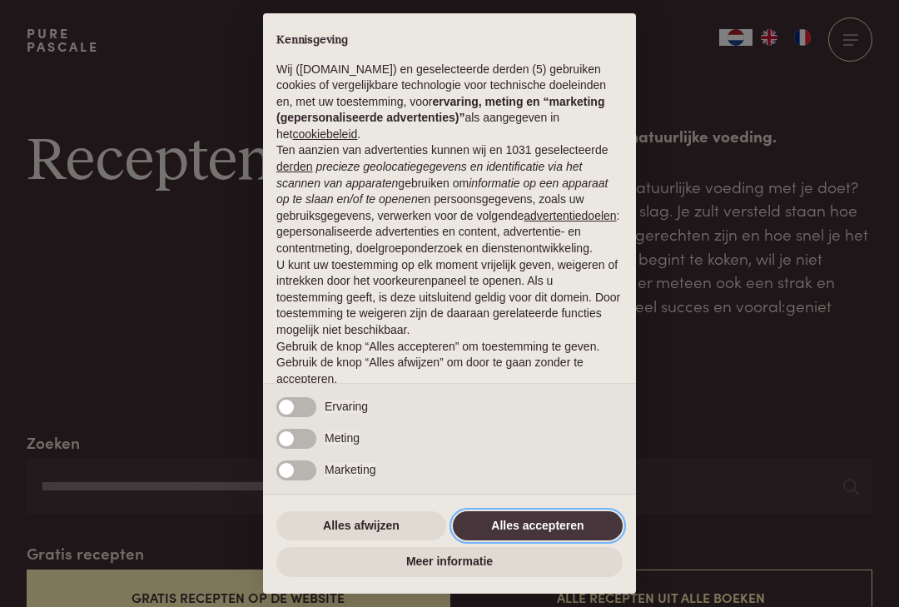
click at [522, 526] on button "Alles accepteren" at bounding box center [538, 526] width 170 height 30
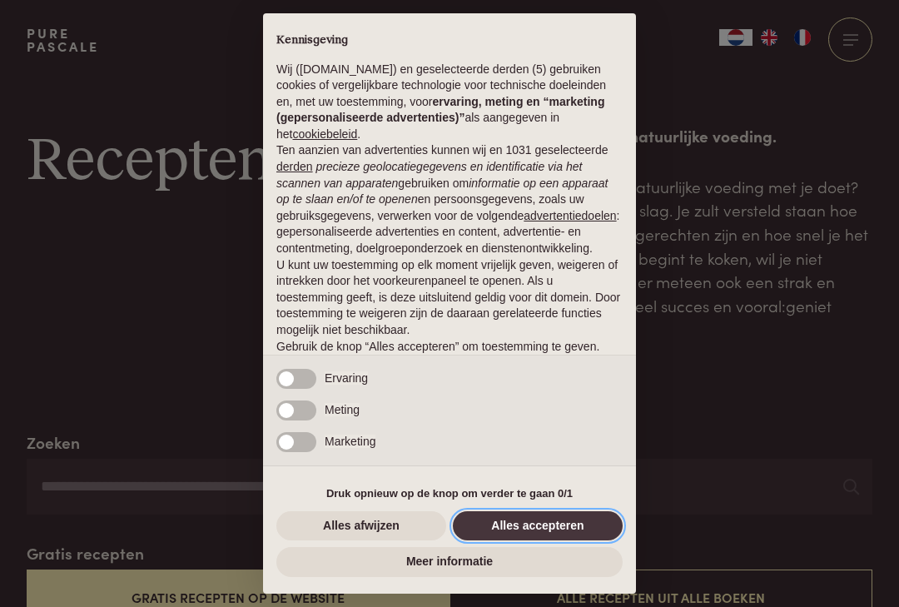
scroll to position [51, 0]
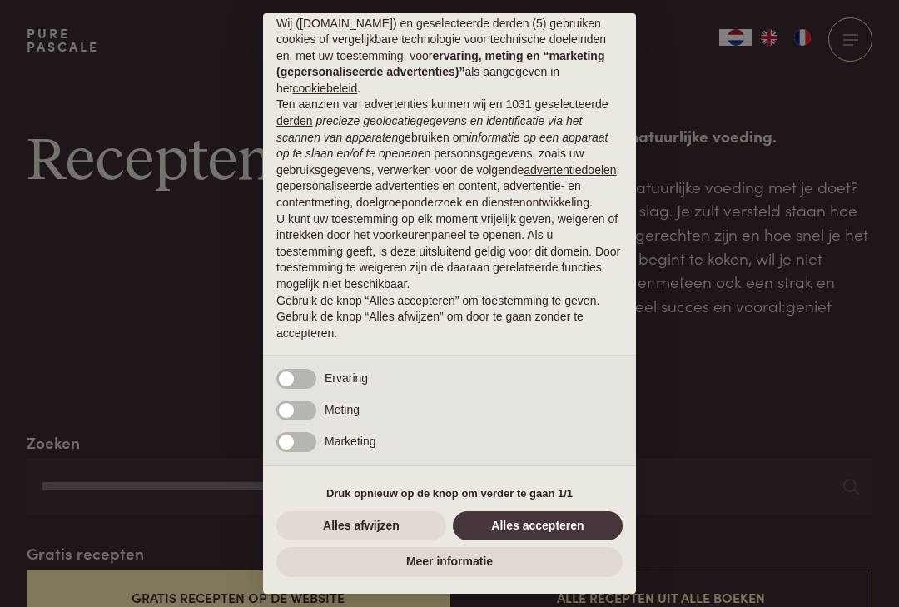
click at [715, 380] on div "× Kennisgeving Wij ([DOMAIN_NAME]) en geselecteerde derden (5) gebruiken cookie…" at bounding box center [449, 303] width 899 height 607
click at [538, 530] on button "Alles accepteren" at bounding box center [538, 526] width 170 height 30
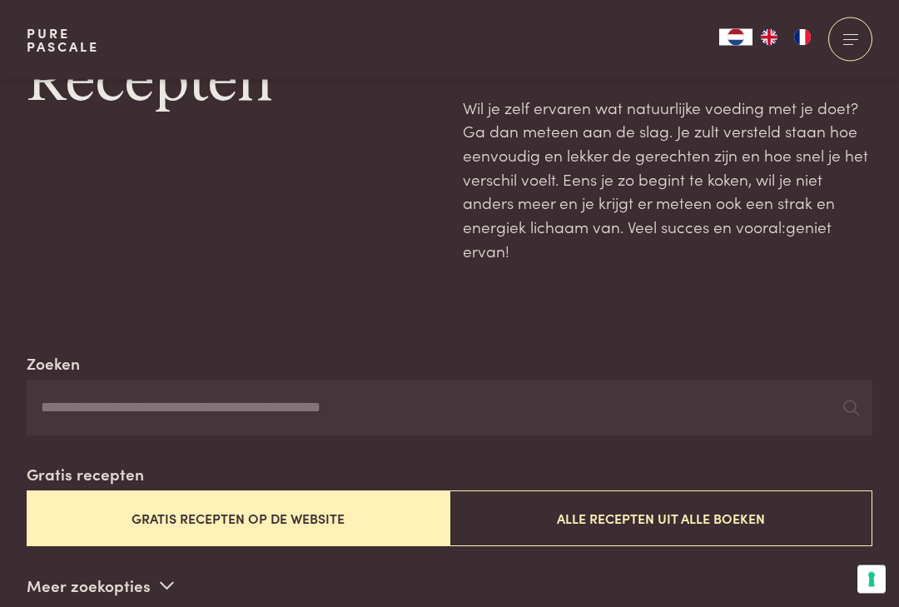
scroll to position [79, 0]
click at [93, 411] on input "Zoeken" at bounding box center [450, 408] width 846 height 57
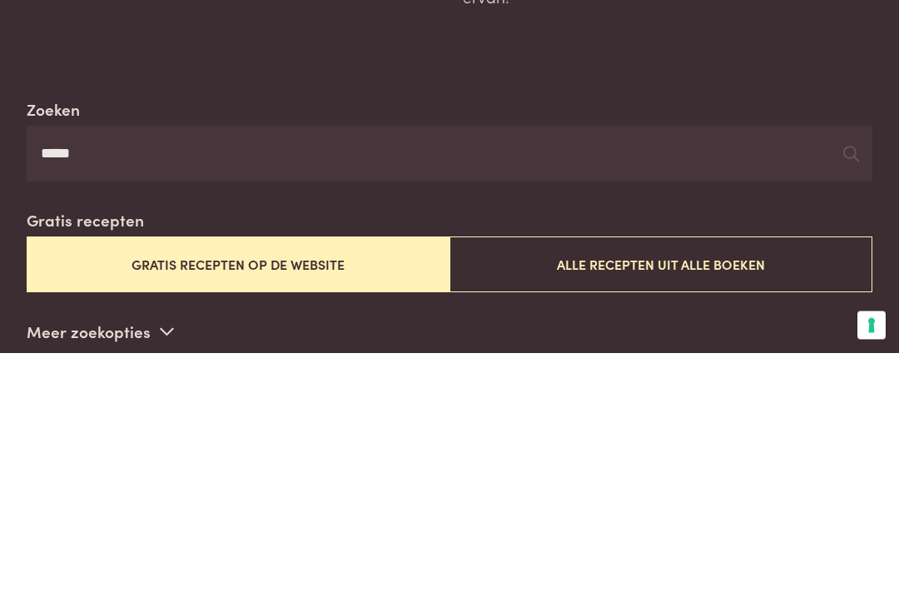
type input "*****"
click at [353, 491] on button "Gratis recepten op de website" at bounding box center [238, 519] width 423 height 56
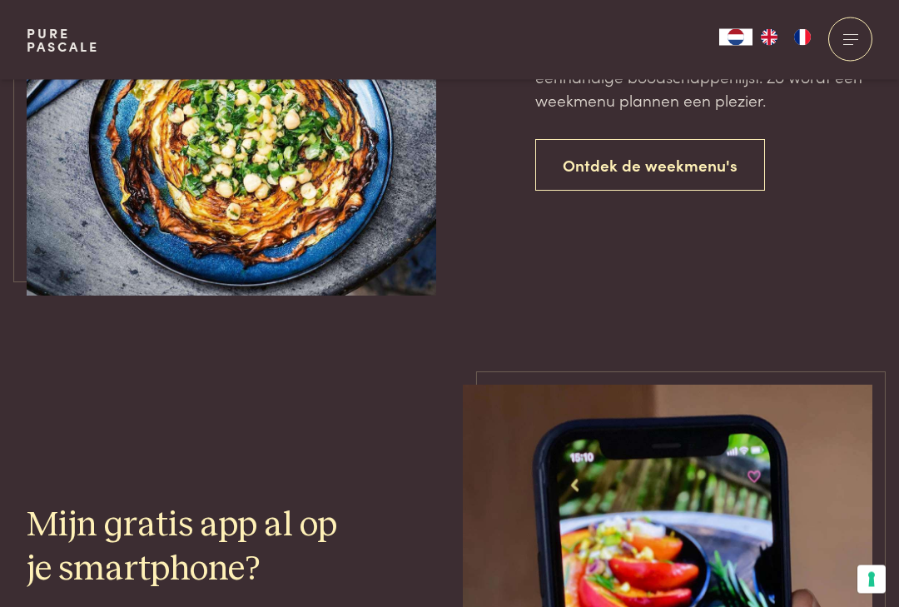
scroll to position [1057, 0]
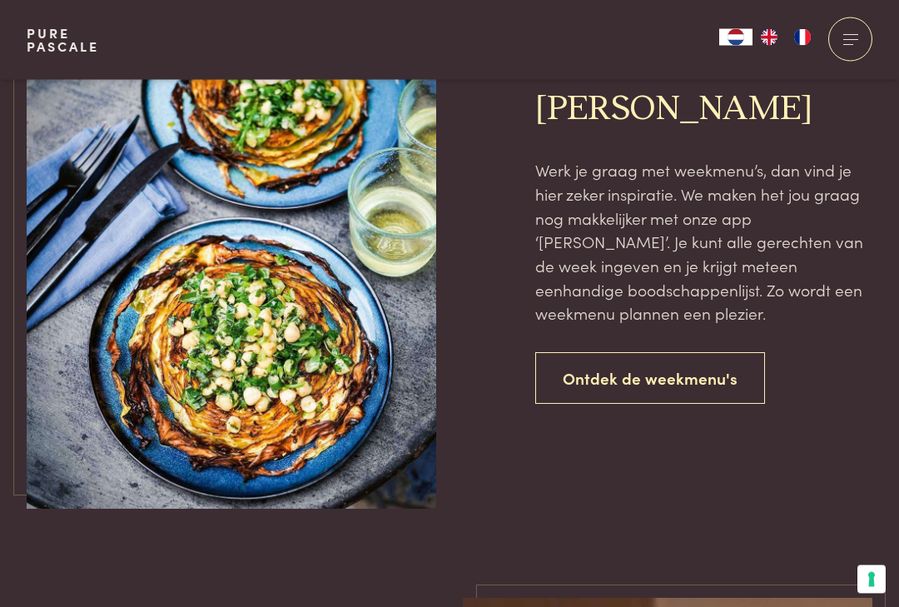
click at [713, 364] on link "Ontdek de weekmenu's" at bounding box center [650, 379] width 230 height 52
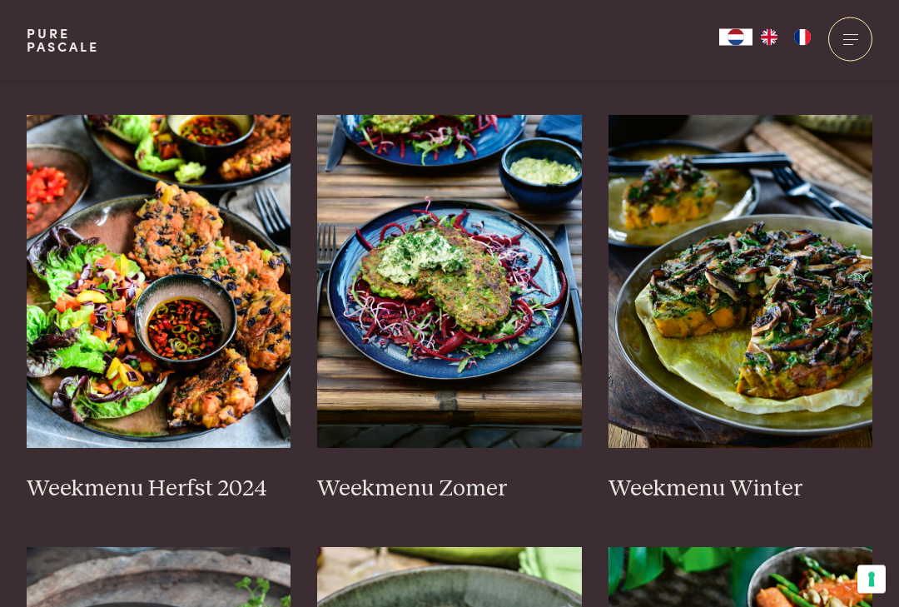
scroll to position [411, 0]
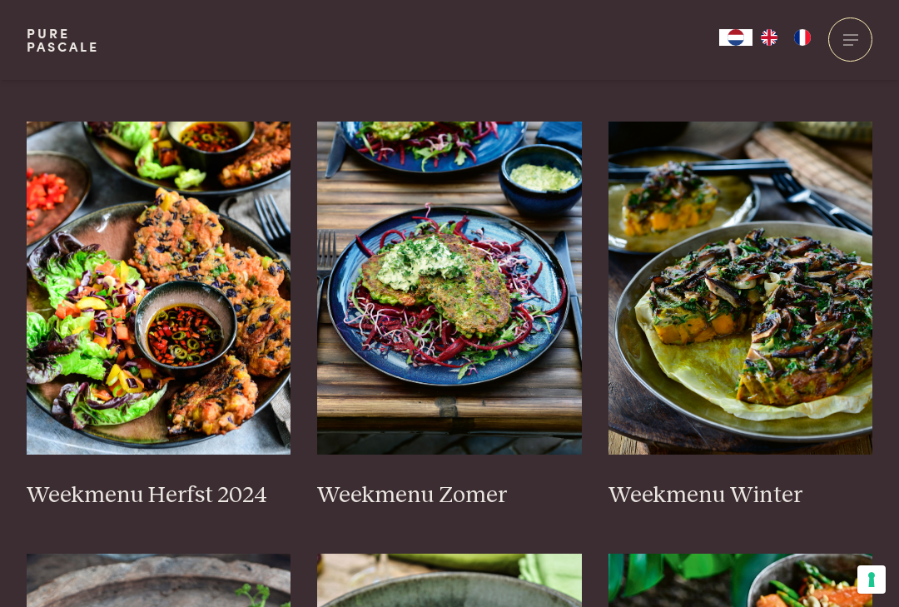
click at [477, 309] on img at bounding box center [449, 288] width 265 height 333
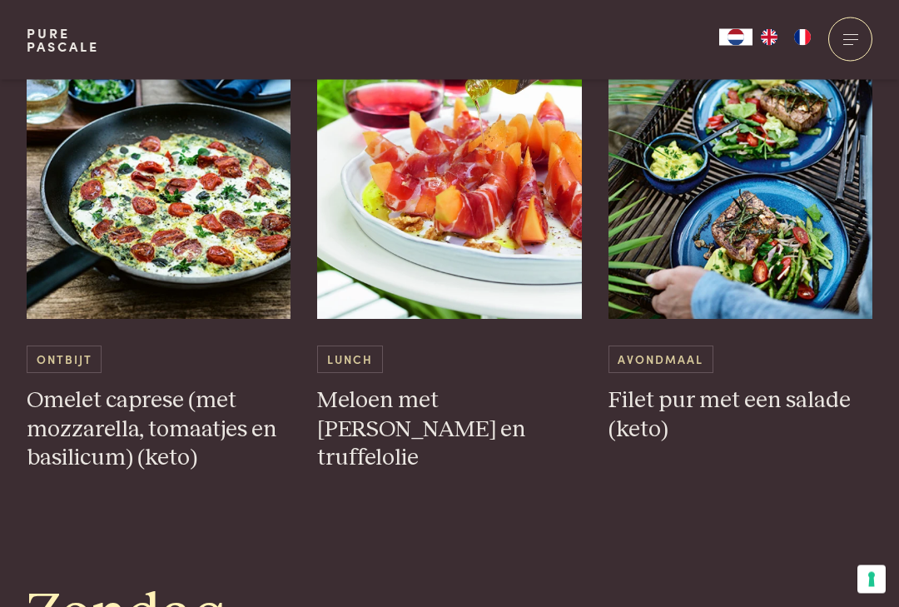
scroll to position [4413, 0]
click at [844, 231] on img at bounding box center [741, 152] width 265 height 333
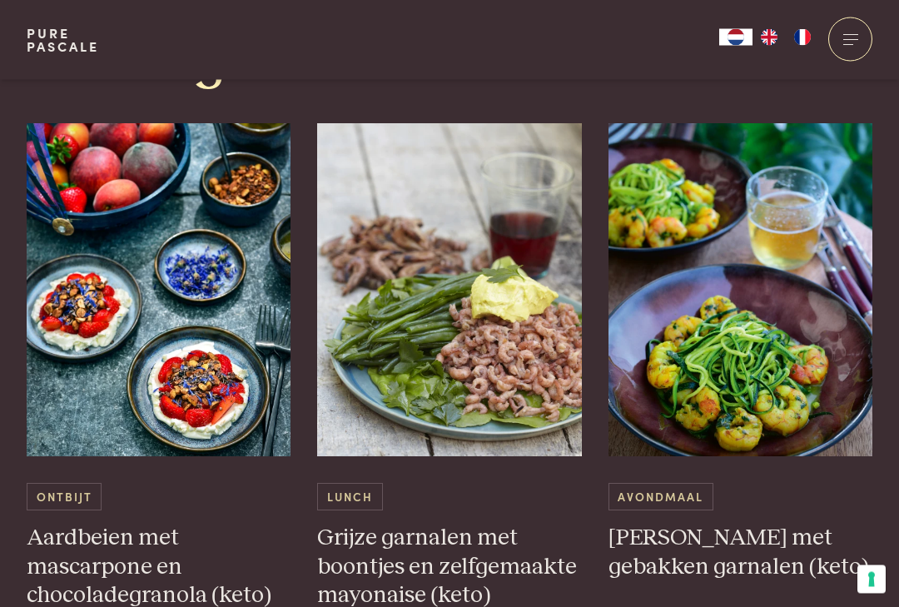
scroll to position [4963, 0]
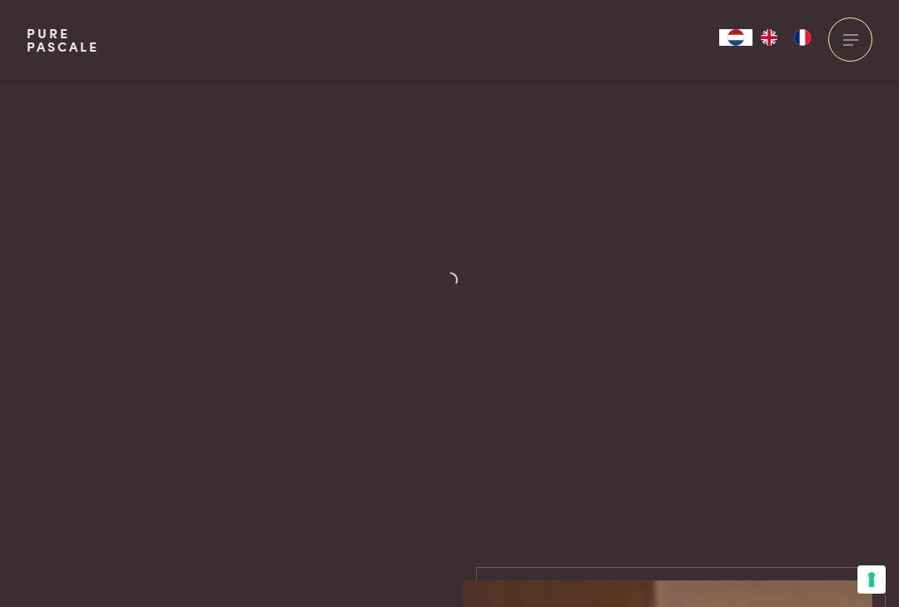
scroll to position [411, 0]
